Goal: Task Accomplishment & Management: Use online tool/utility

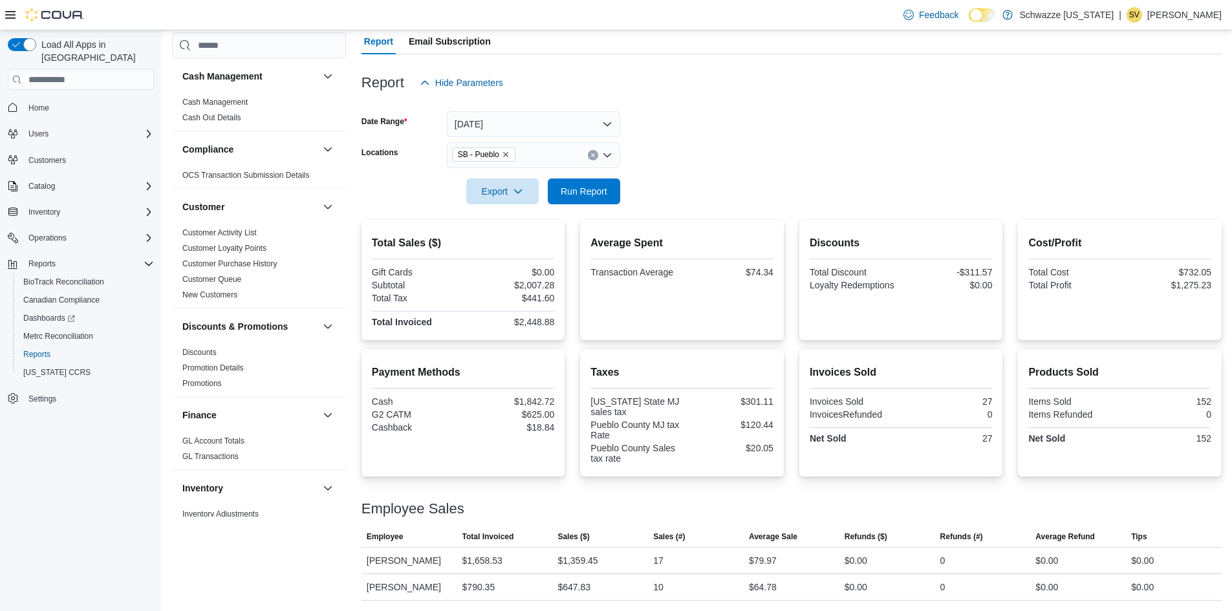
scroll to position [846, 0]
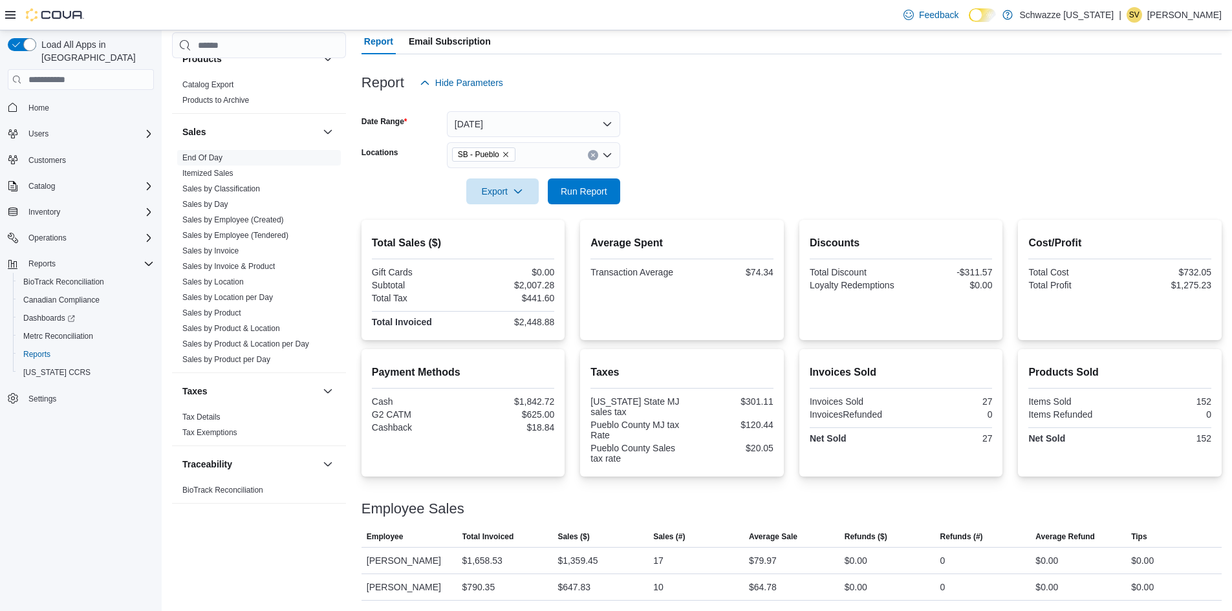
click at [987, 12] on icon at bounding box center [983, 15] width 7 height 7
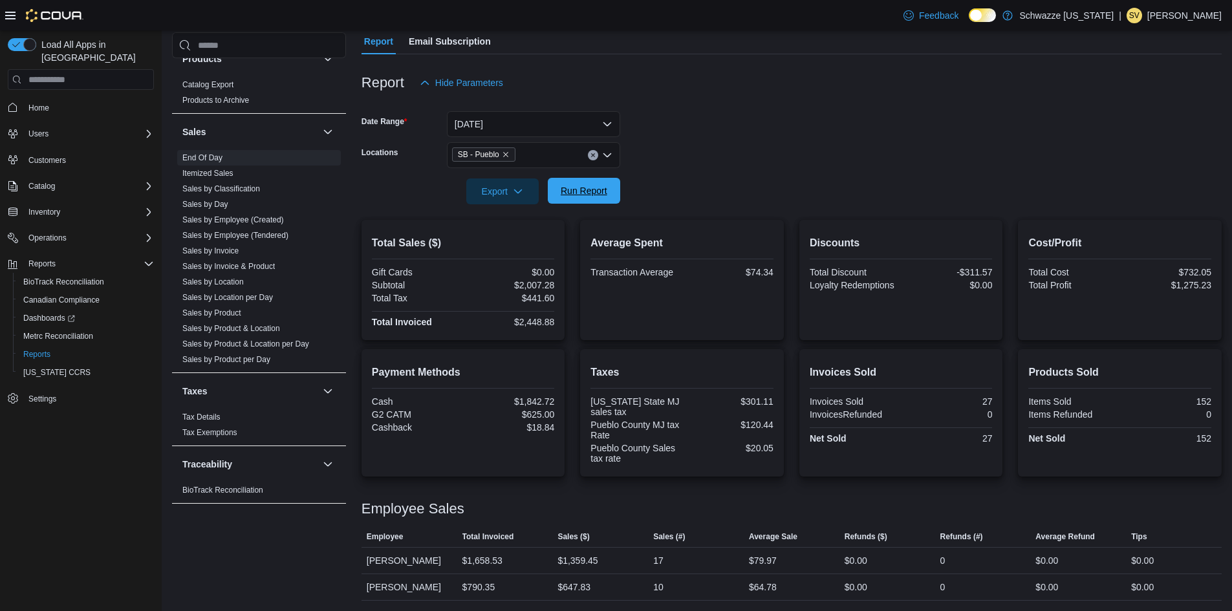
click at [597, 192] on span "Run Report" at bounding box center [584, 190] width 47 height 13
click at [595, 194] on span "Run Report" at bounding box center [584, 190] width 47 height 13
click at [1203, 14] on p "[PERSON_NAME]" at bounding box center [1185, 16] width 74 height 16
click at [1145, 129] on span "Sign Out" at bounding box center [1138, 127] width 35 height 13
